Goal: Navigation & Orientation: Go to known website

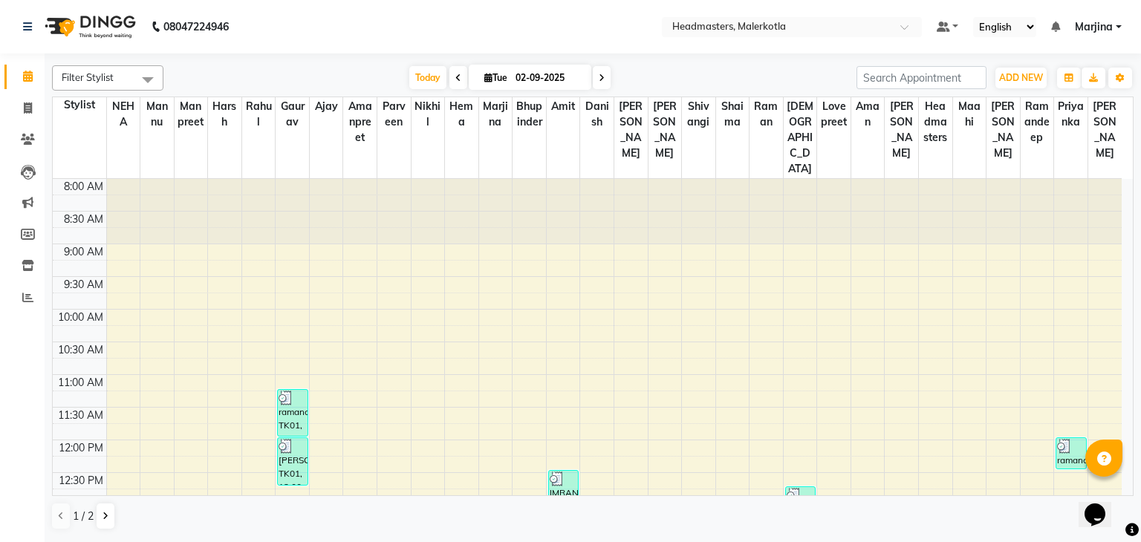
scroll to position [545, 0]
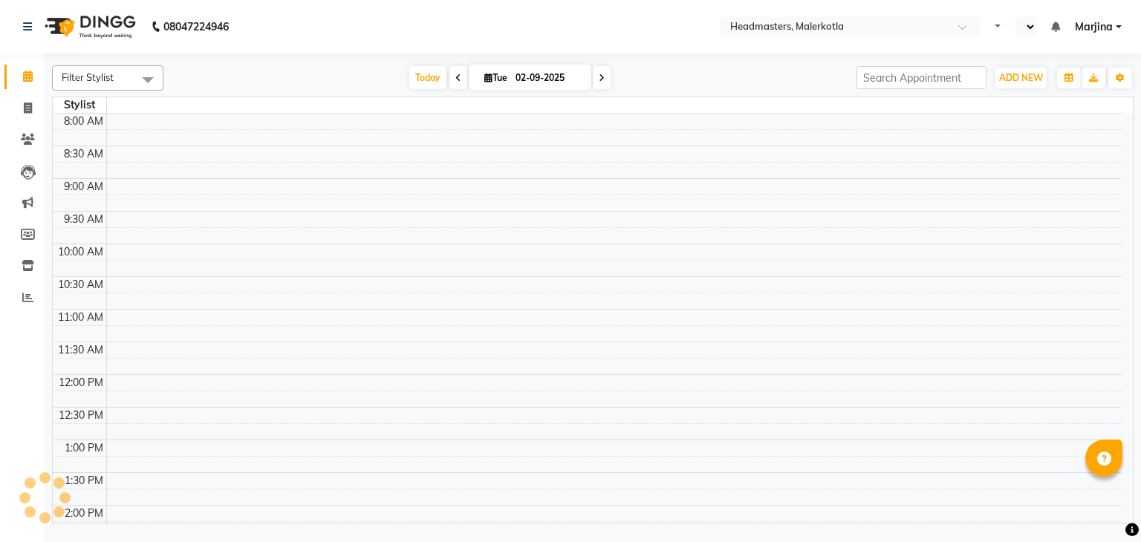
select select "en"
